Goal: Transaction & Acquisition: Purchase product/service

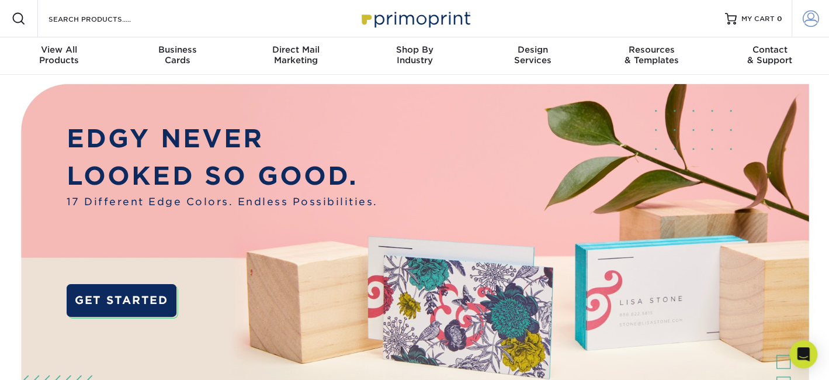
click at [811, 20] on span at bounding box center [811, 19] width 16 height 16
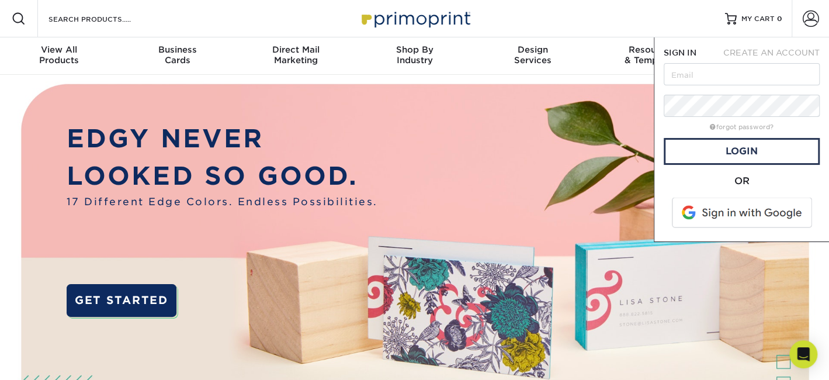
click at [728, 214] on span at bounding box center [742, 212] width 149 height 30
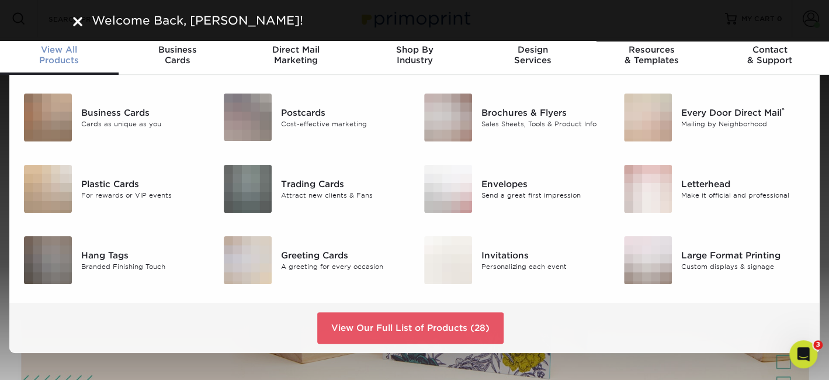
click at [66, 51] on span "View All" at bounding box center [59, 49] width 119 height 11
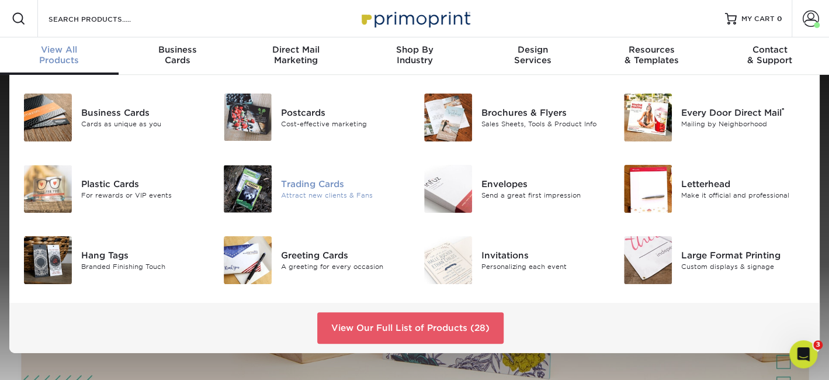
click at [322, 191] on div "Attract new clients & Fans" at bounding box center [343, 195] width 124 height 10
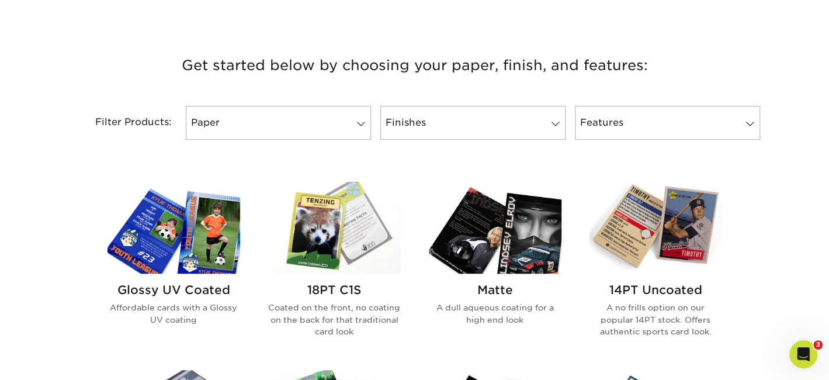
scroll to position [545, 0]
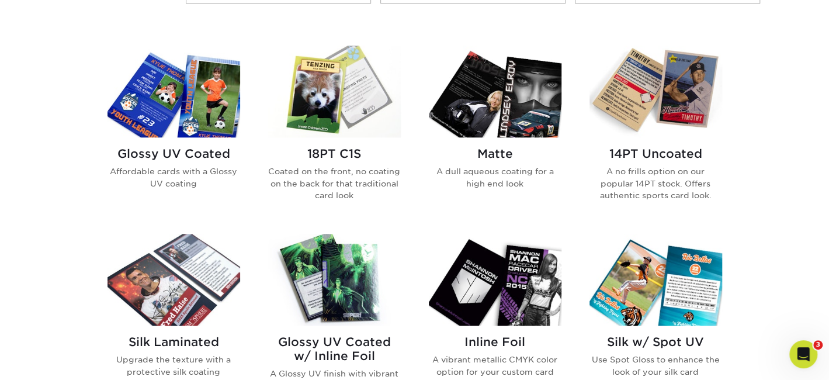
click at [503, 130] on img at bounding box center [495, 92] width 133 height 92
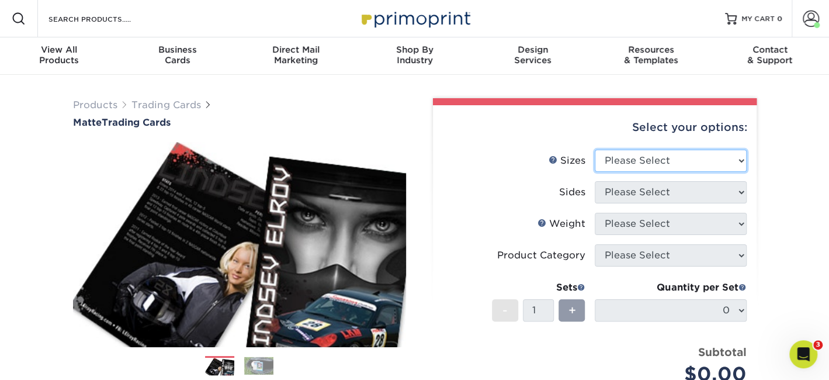
click at [630, 164] on select "Please Select 2.5" x 3.5"" at bounding box center [671, 161] width 152 height 22
select select "2.50x3.50"
click at [595, 150] on select "Please Select 2.5" x 3.5"" at bounding box center [671, 161] width 152 height 22
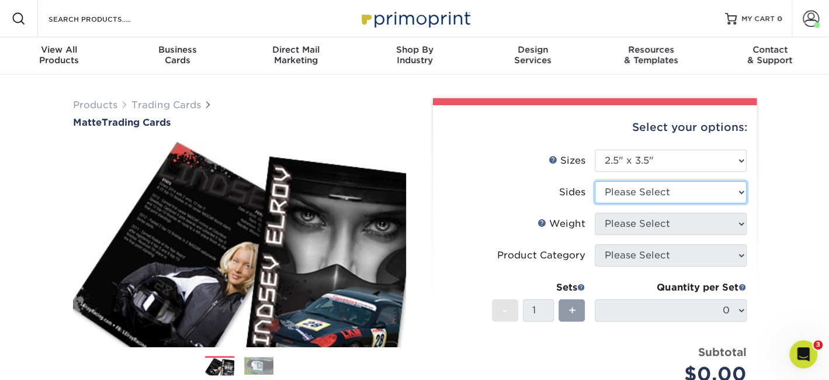
click at [630, 189] on select "Please Select Print Both Sides Print Front Only" at bounding box center [671, 192] width 152 height 22
select select "13abbda7-1d64-4f25-8bb2-c179b224825d"
click at [595, 181] on select "Please Select Print Both Sides Print Front Only" at bounding box center [671, 192] width 152 height 22
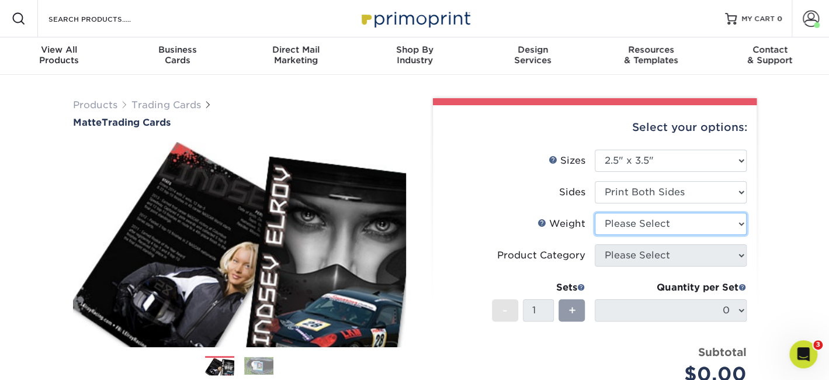
click at [636, 227] on select "Please Select 16PT 14PT" at bounding box center [671, 224] width 152 height 22
select select "16PT"
click at [595, 213] on select "Please Select 16PT 14PT" at bounding box center [671, 224] width 152 height 22
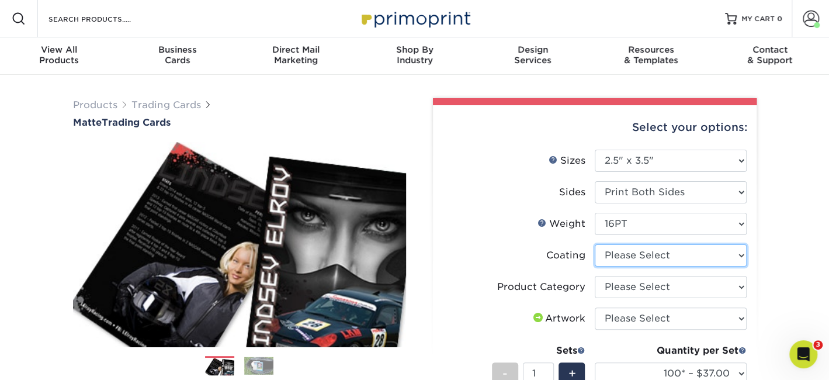
click at [633, 255] on select at bounding box center [671, 255] width 152 height 22
select select "121bb7b5-3b4d-429f-bd8d-bbf80e953313"
click at [595, 244] on select at bounding box center [671, 255] width 152 height 22
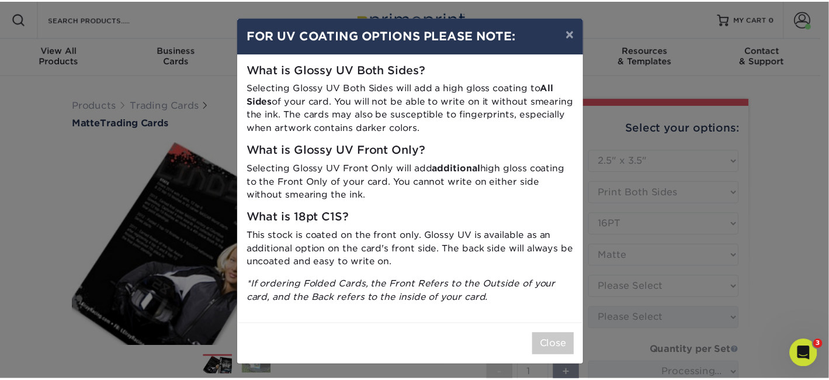
scroll to position [1, 0]
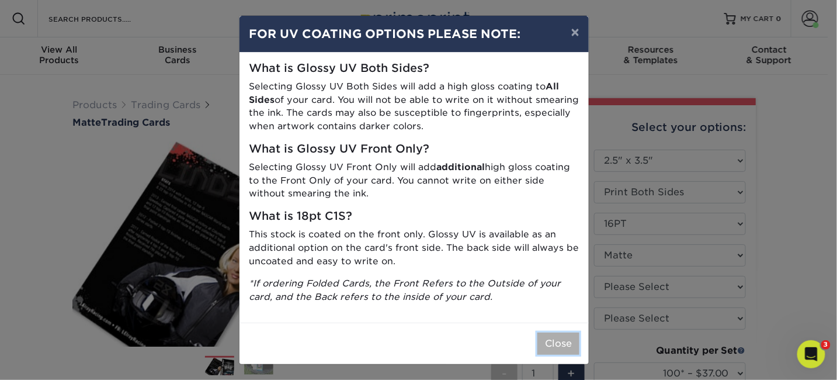
click at [546, 338] on button "Close" at bounding box center [558, 343] width 42 height 22
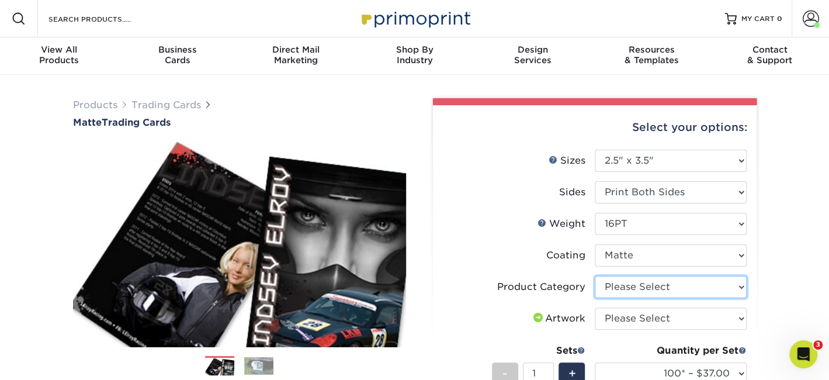
click at [607, 290] on select "Please Select Trading Cards" at bounding box center [671, 287] width 152 height 22
select select "c2f9bce9-36c2-409d-b101-c29d9d031e18"
click at [595, 276] on select "Please Select Trading Cards" at bounding box center [671, 287] width 152 height 22
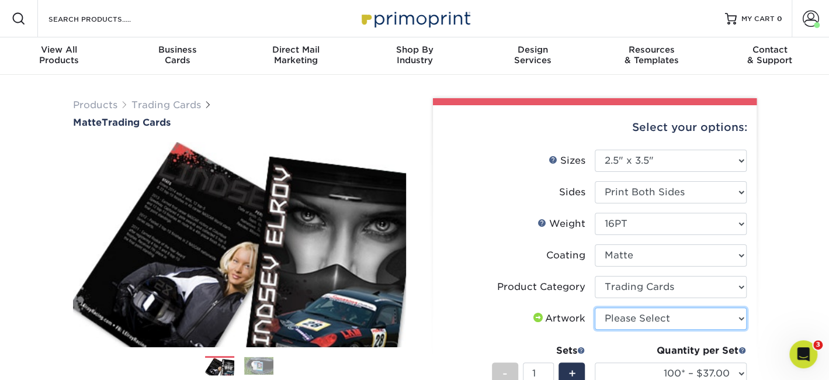
click at [613, 320] on select "Please Select I will upload files I need a design - $100" at bounding box center [671, 318] width 152 height 22
select select "upload"
click at [595, 307] on select "Please Select I will upload files I need a design - $100" at bounding box center [671, 318] width 152 height 22
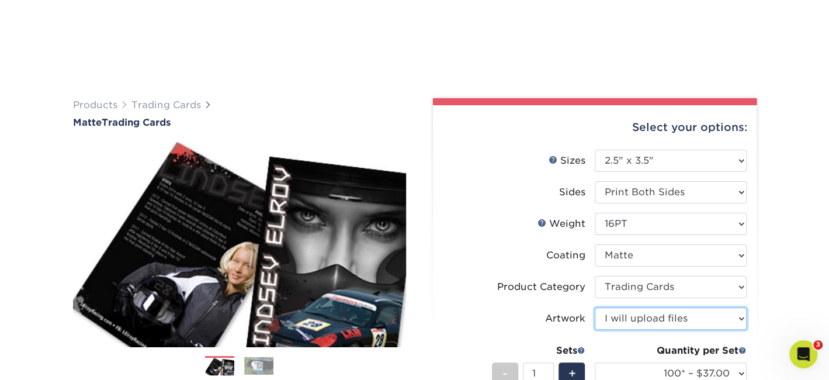
scroll to position [136, 0]
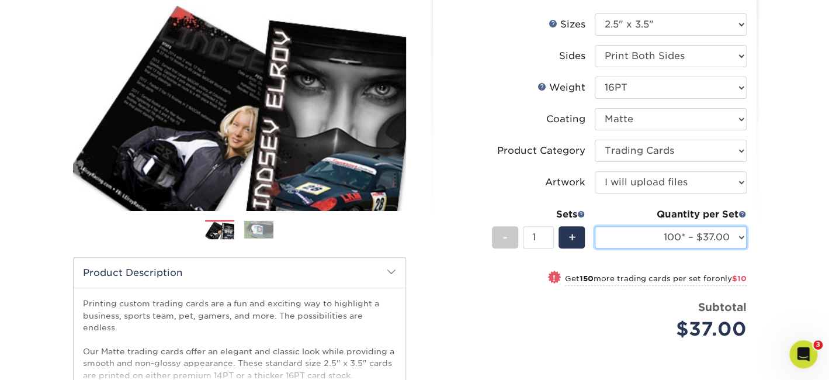
click at [689, 239] on select "100* – $37.00 250* – $47.00 500* – $58.00 1000 – $71.00 2500 – $141.00 5000 – $…" at bounding box center [671, 237] width 152 height 22
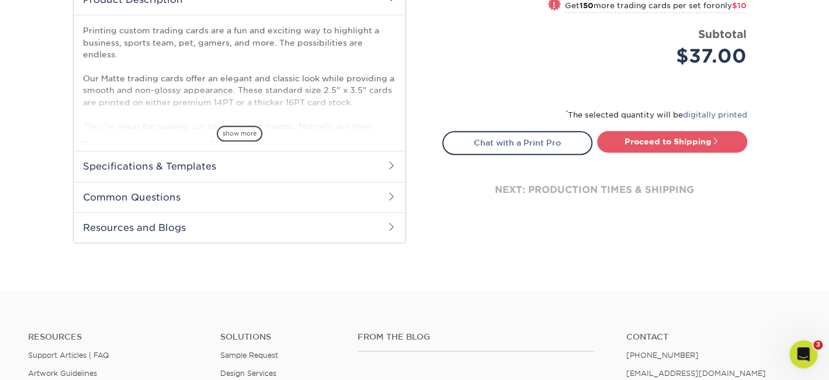
scroll to position [272, 0]
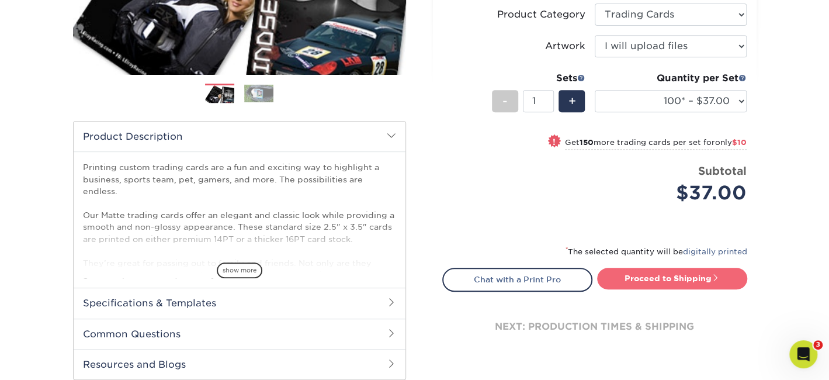
click at [630, 277] on link "Proceed to Shipping" at bounding box center [672, 278] width 150 height 21
type input "Set 1"
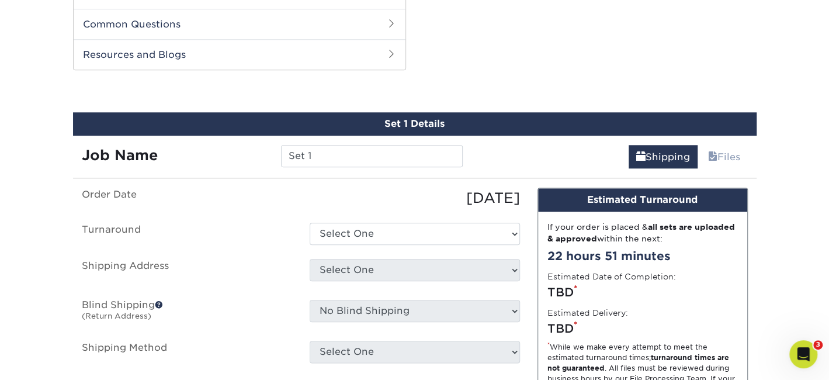
scroll to position [593, 0]
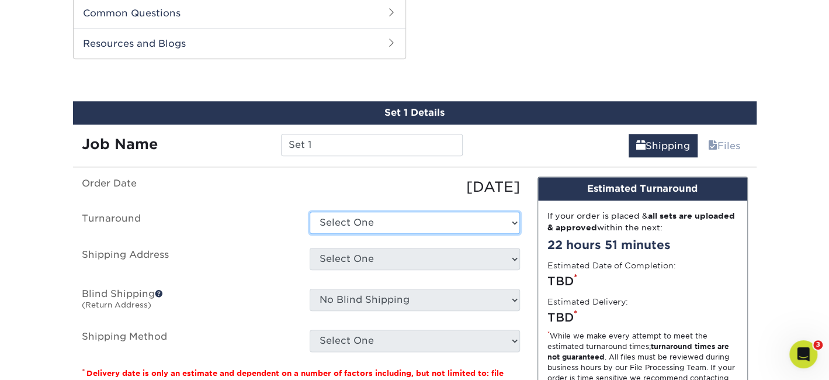
click at [440, 219] on select "Select One 2-4 Business Days 2 Day Next Business Day" at bounding box center [415, 222] width 210 height 22
select select "1f58305e-e1e2-4755-8b3f-6b8067891deb"
click at [310, 211] on select "Select One 2-4 Business Days 2 Day Next Business Day" at bounding box center [415, 222] width 210 height 22
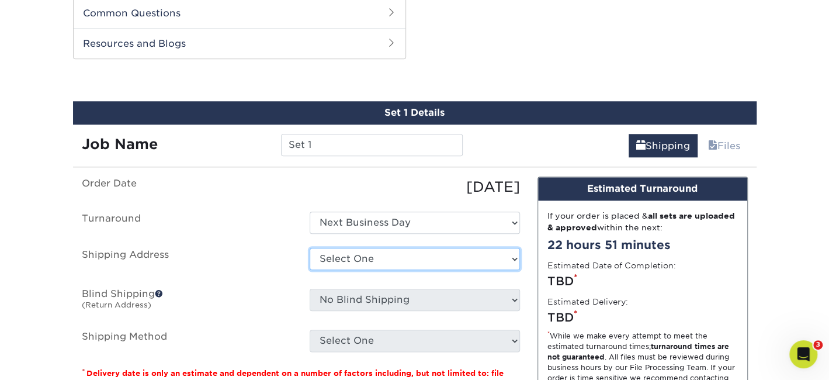
click at [422, 262] on select "Select One GAC Office + Add New Address" at bounding box center [415, 259] width 210 height 22
select select "272480"
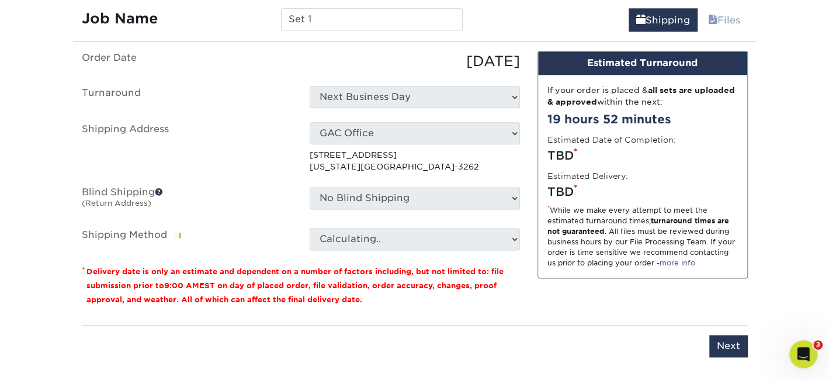
scroll to position [730, 0]
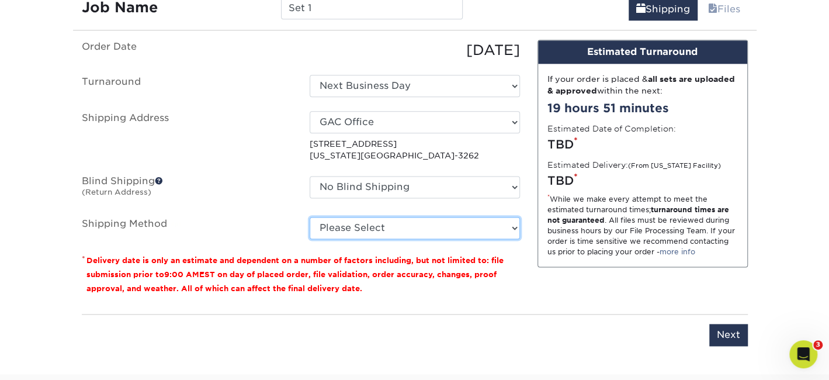
click at [379, 233] on select "Please Select Ground Shipping (+$12.72) 3 Day Shipping Service (+$13.12) 2 Day …" at bounding box center [415, 228] width 210 height 22
select select "13"
click at [310, 217] on select "Please Select Ground Shipping (+$12.72) 3 Day Shipping Service (+$13.12) 2 Day …" at bounding box center [415, 228] width 210 height 22
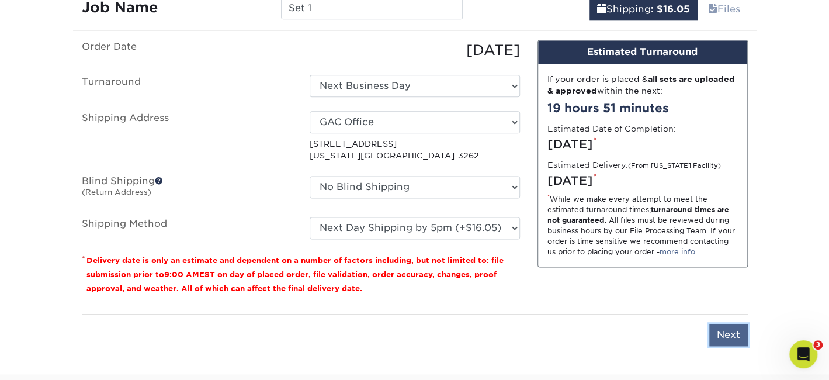
click at [714, 331] on input "Next" at bounding box center [728, 335] width 39 height 22
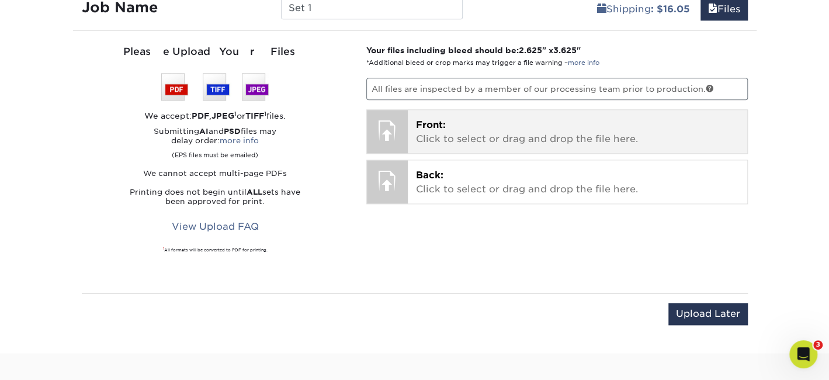
click at [472, 131] on p "Front: Click to select or drag and drop the file here." at bounding box center [577, 132] width 323 height 28
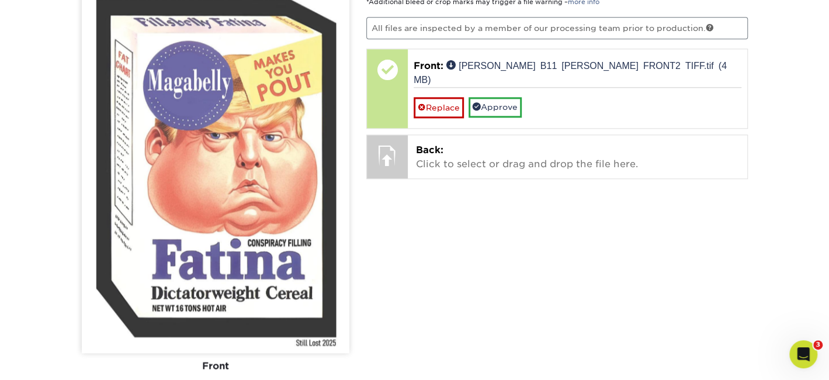
scroll to position [911, 0]
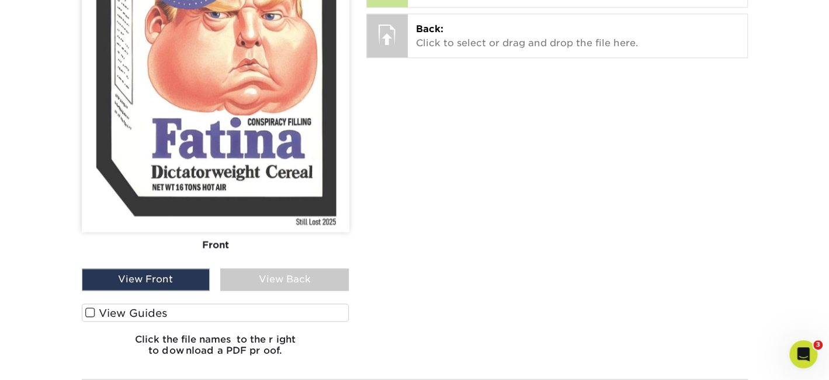
click at [88, 307] on span at bounding box center [90, 312] width 10 height 11
click at [0, 0] on input "View Guides" at bounding box center [0, 0] width 0 height 0
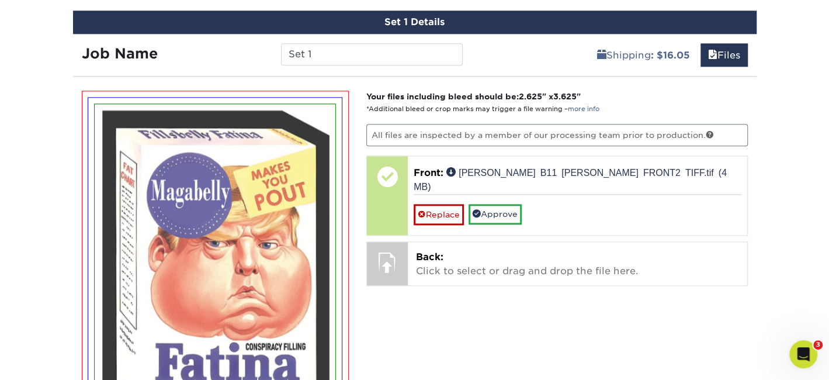
scroll to position [820, 0]
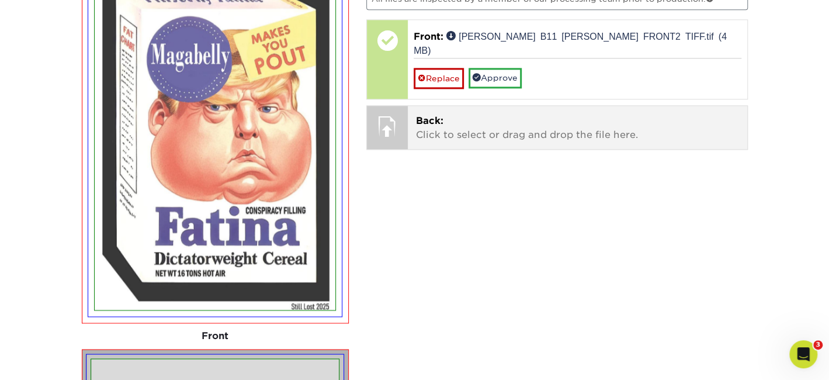
click at [442, 114] on p "Back: Click to select or drag and drop the file here." at bounding box center [577, 128] width 323 height 28
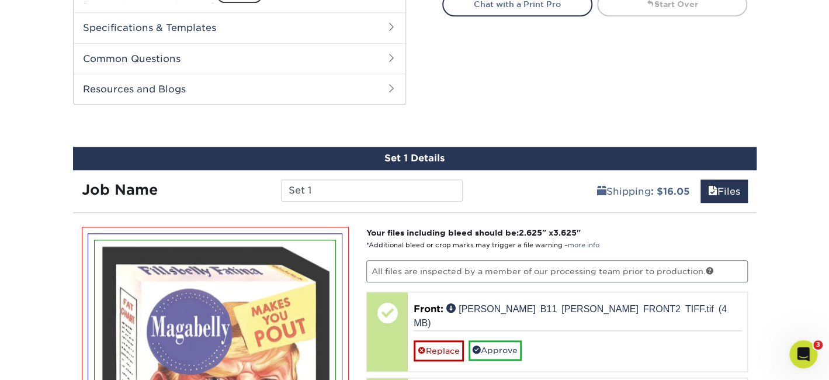
scroll to position [684, 0]
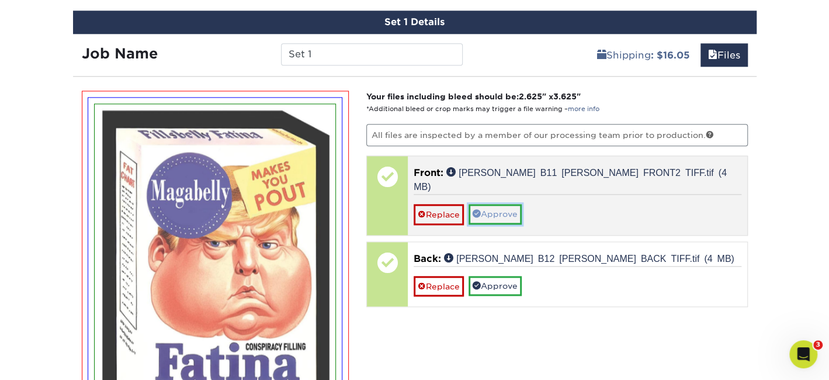
click at [483, 204] on link "Approve" at bounding box center [495, 214] width 53 height 20
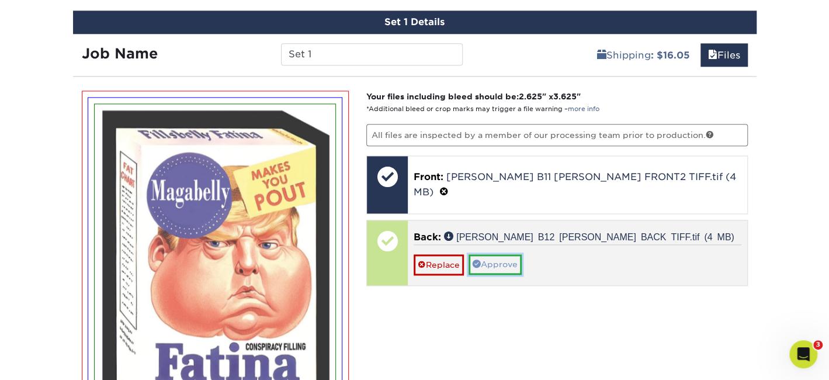
click at [493, 254] on link "Approve" at bounding box center [495, 264] width 53 height 20
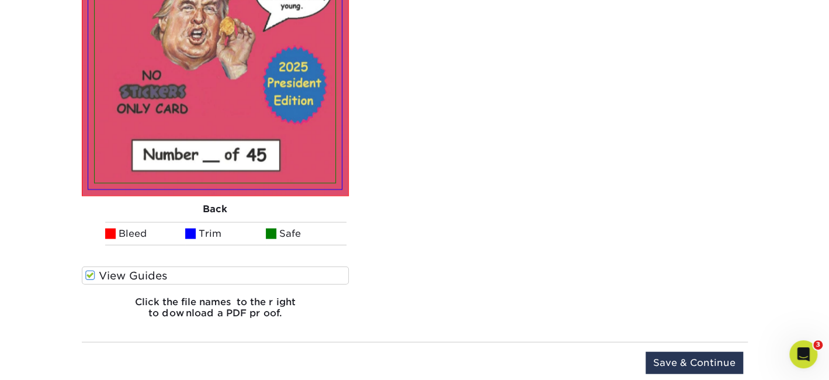
scroll to position [1501, 0]
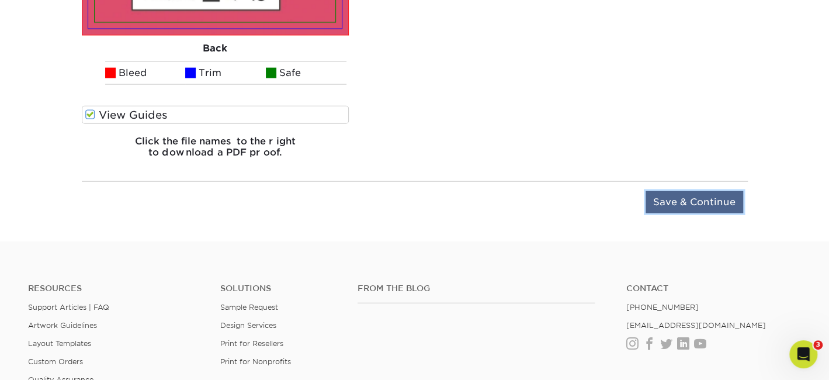
click at [663, 203] on input "Save & Continue" at bounding box center [695, 202] width 98 height 22
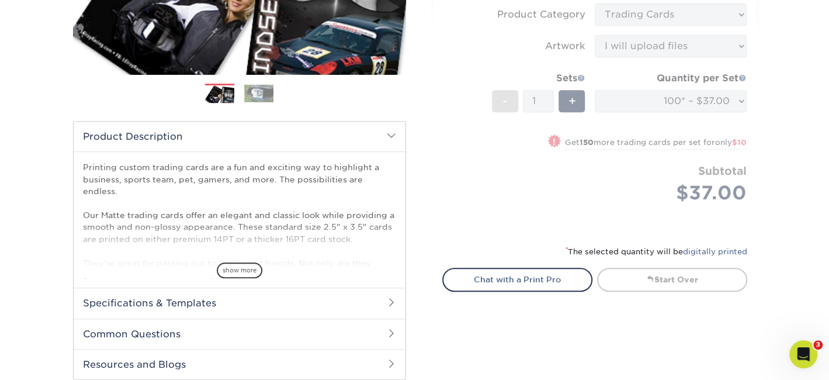
scroll to position [0, 0]
